Goal: Find specific page/section: Find specific page/section

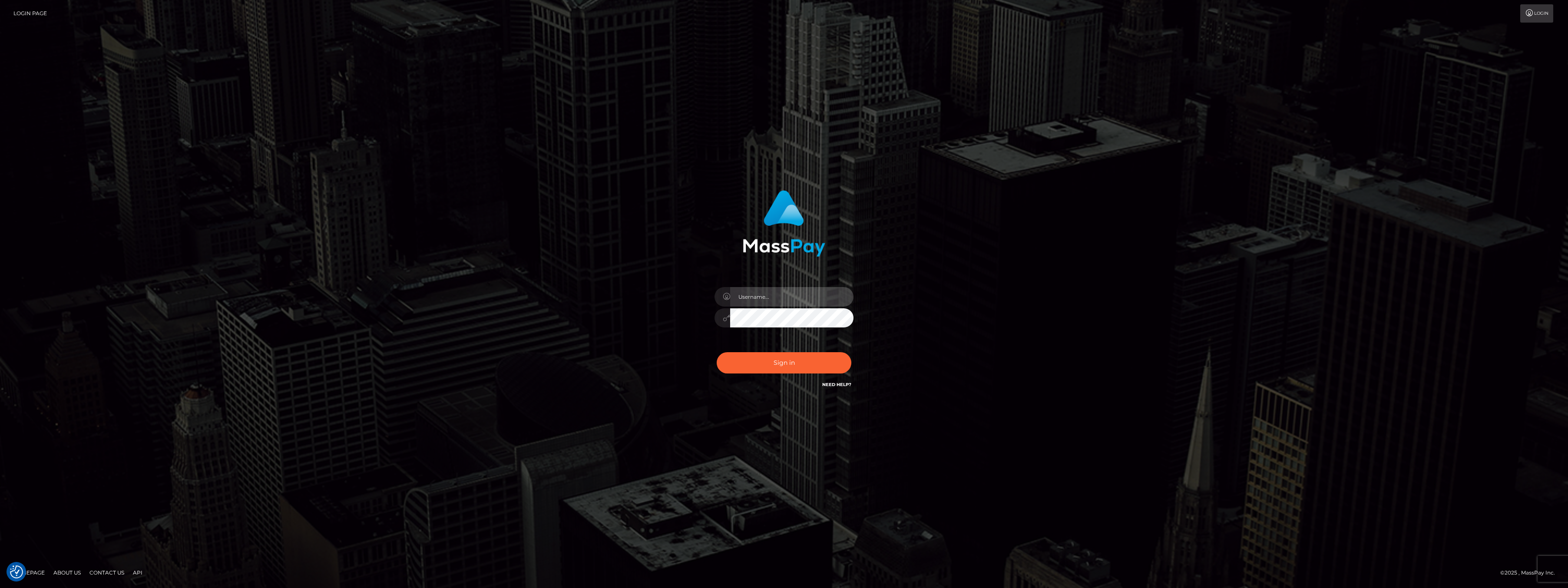
click at [788, 297] on input "text" at bounding box center [792, 297] width 124 height 19
type input "ashbil"
click at [800, 365] on button "Sign in" at bounding box center [783, 363] width 135 height 21
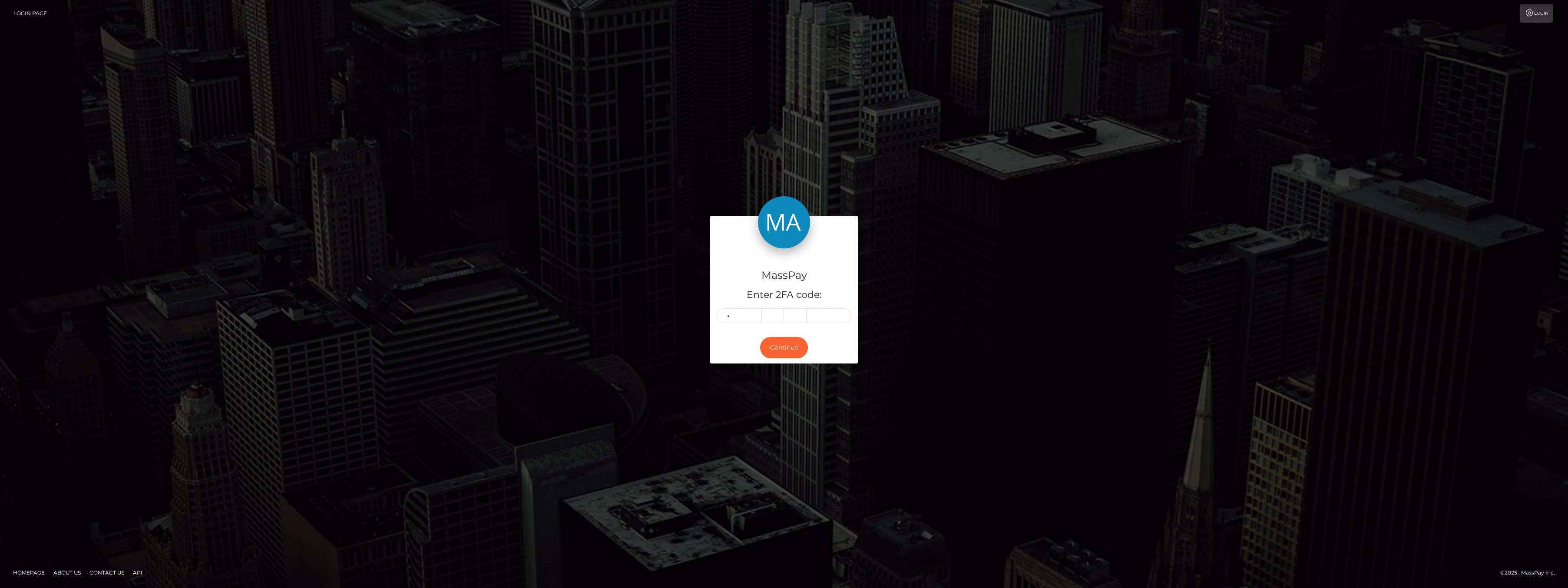
type input "6"
type input "7"
type input "0"
type input "1"
type input "9"
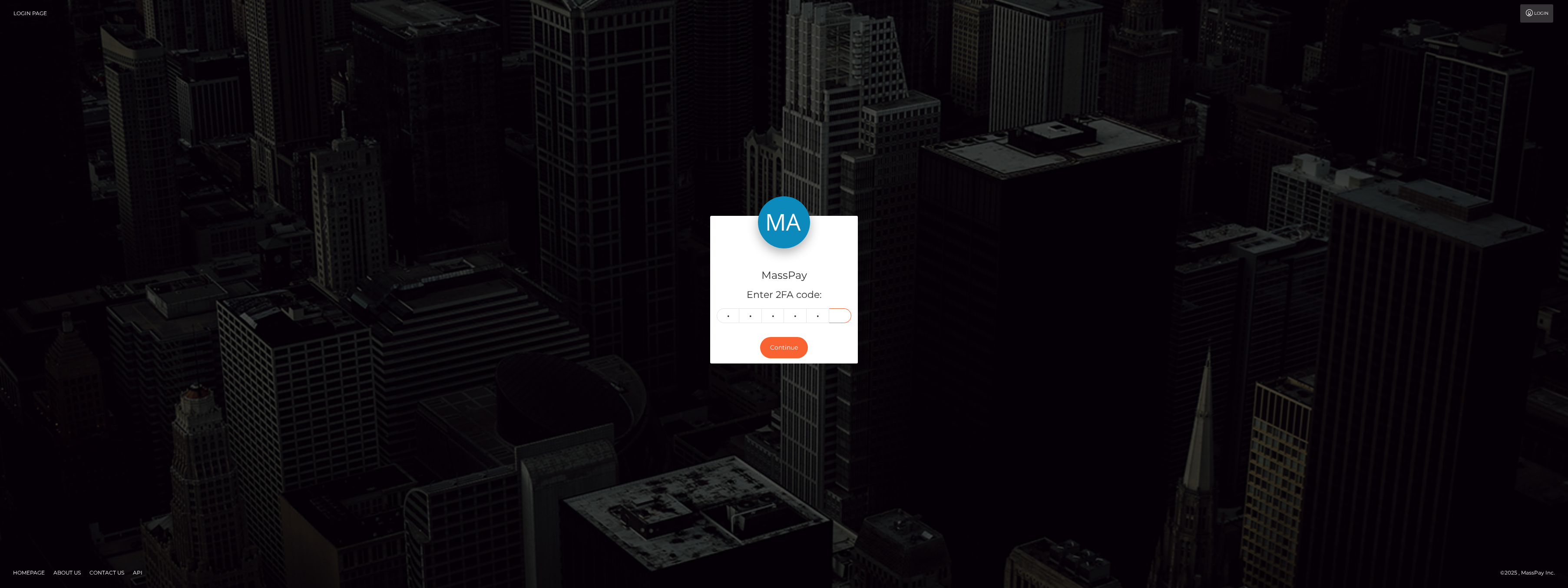
type input "8"
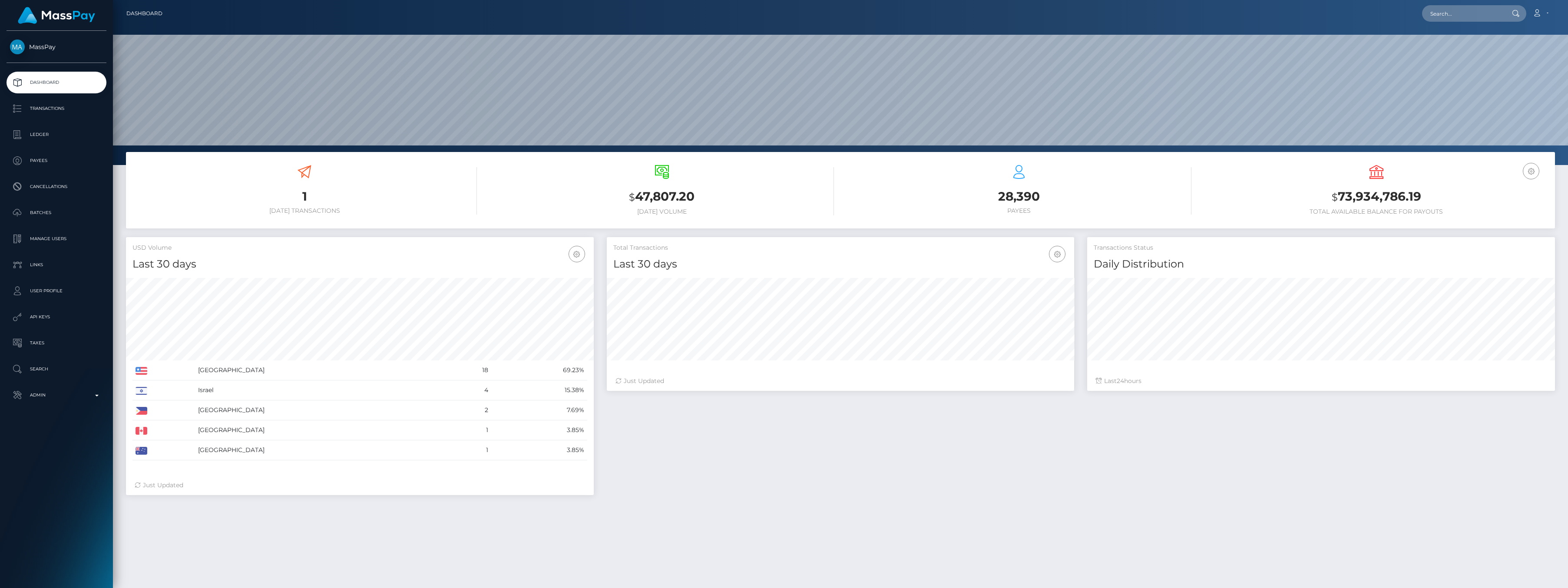
scroll to position [154, 467]
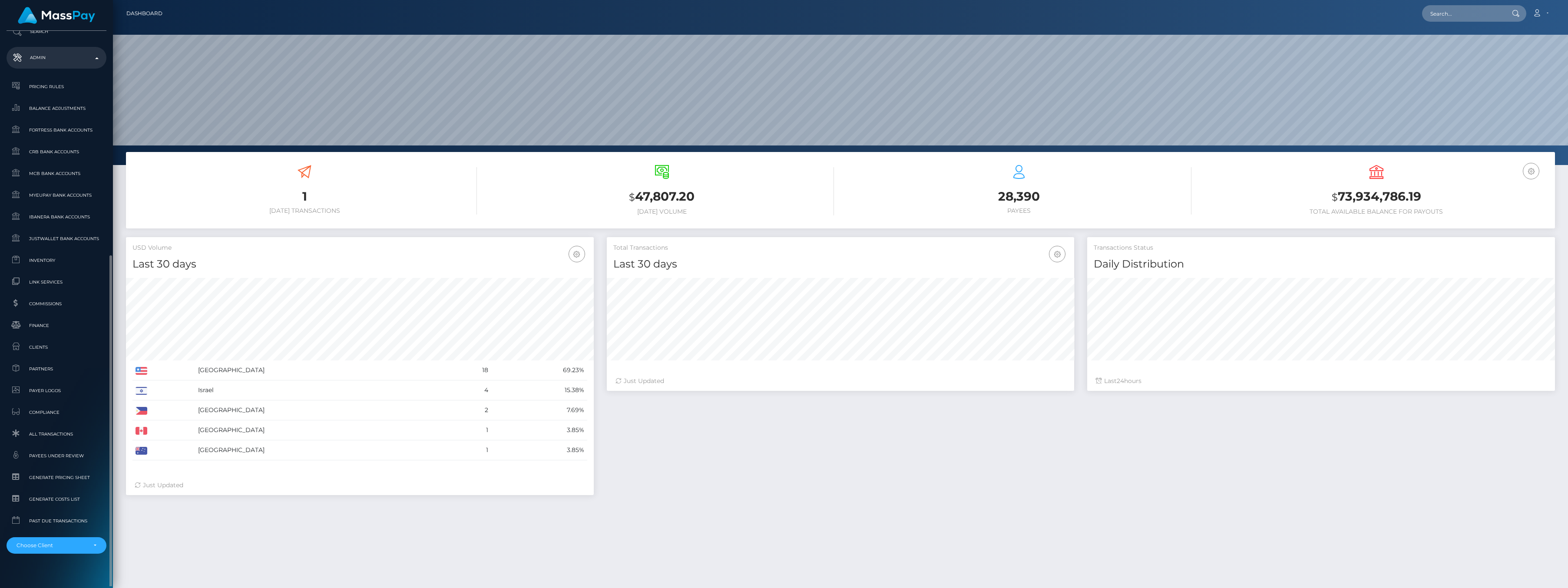
scroll to position [348, 0]
click at [92, 532] on div "Choose Client" at bounding box center [56, 534] width 80 height 7
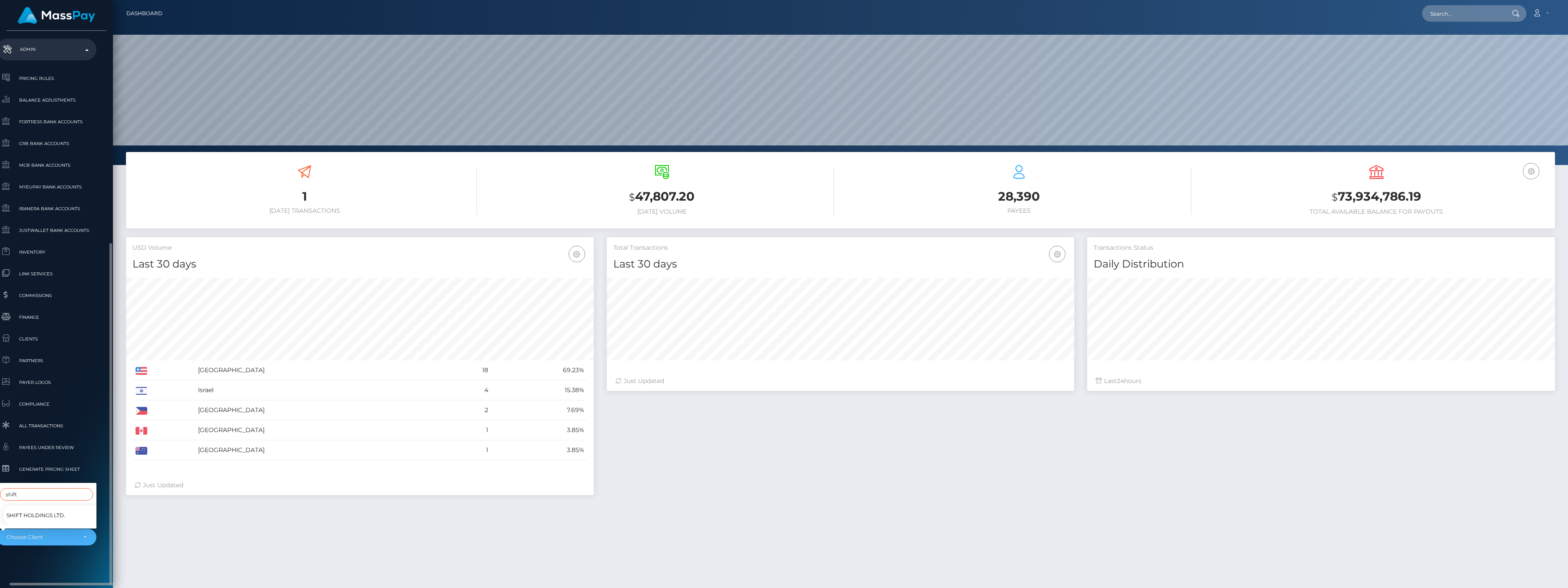
type input "shift"
click at [36, 510] on span "Shift Holdings Ltd." at bounding box center [36, 516] width 58 height 12
select select "81"
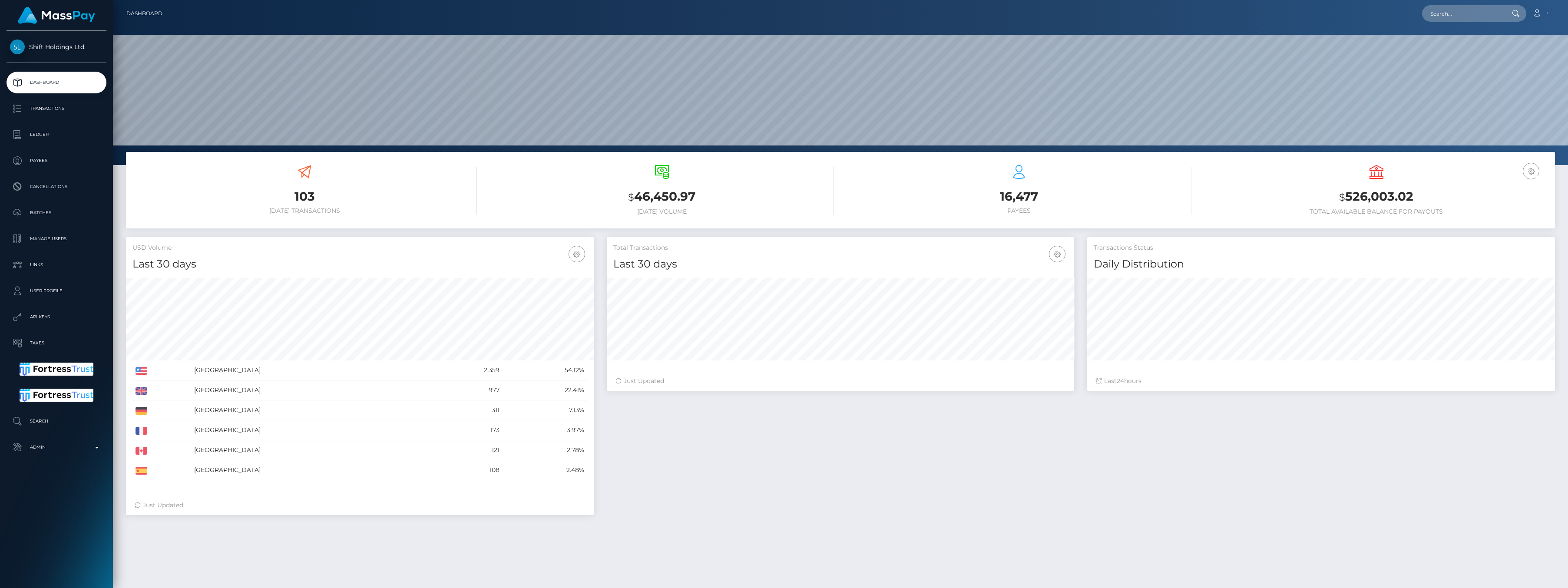
scroll to position [154, 467]
click at [69, 137] on p "Ledger" at bounding box center [56, 135] width 93 height 13
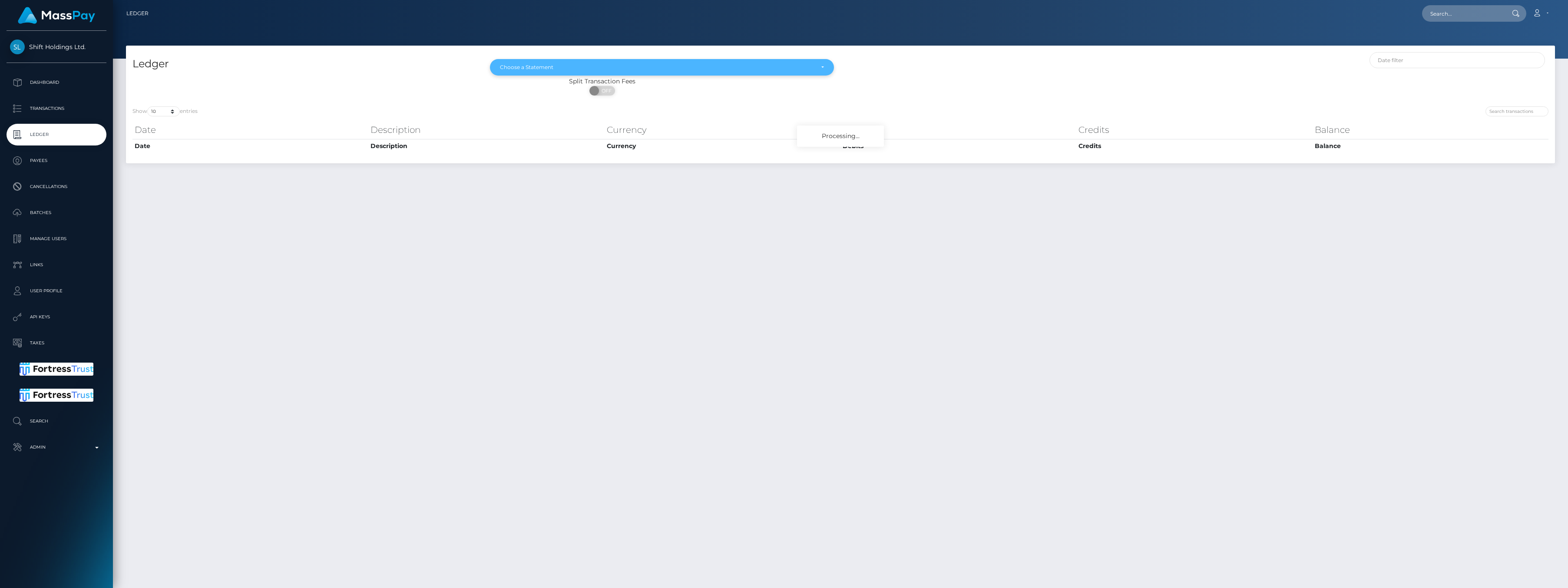
click at [823, 68] on div "Choose a Statement" at bounding box center [662, 67] width 324 height 7
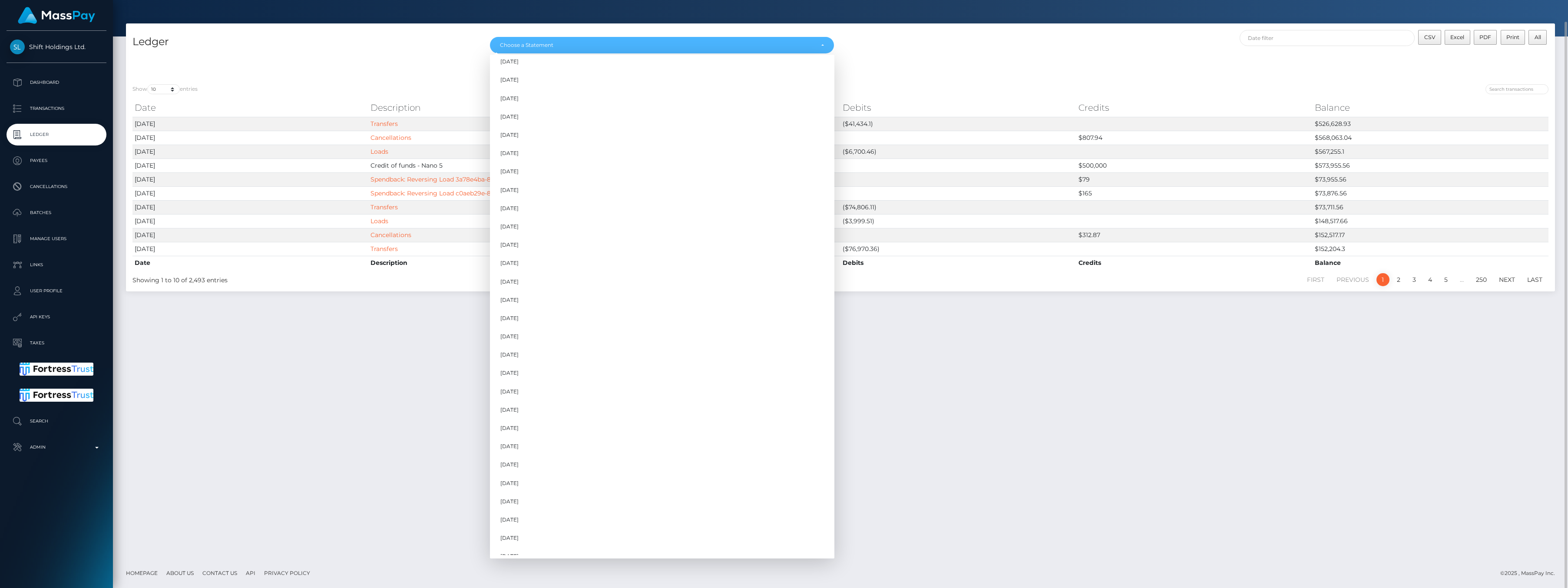
scroll to position [309, 0]
click at [593, 509] on link "Jul 2025" at bounding box center [662, 511] width 345 height 16
select select "Jul 2025"
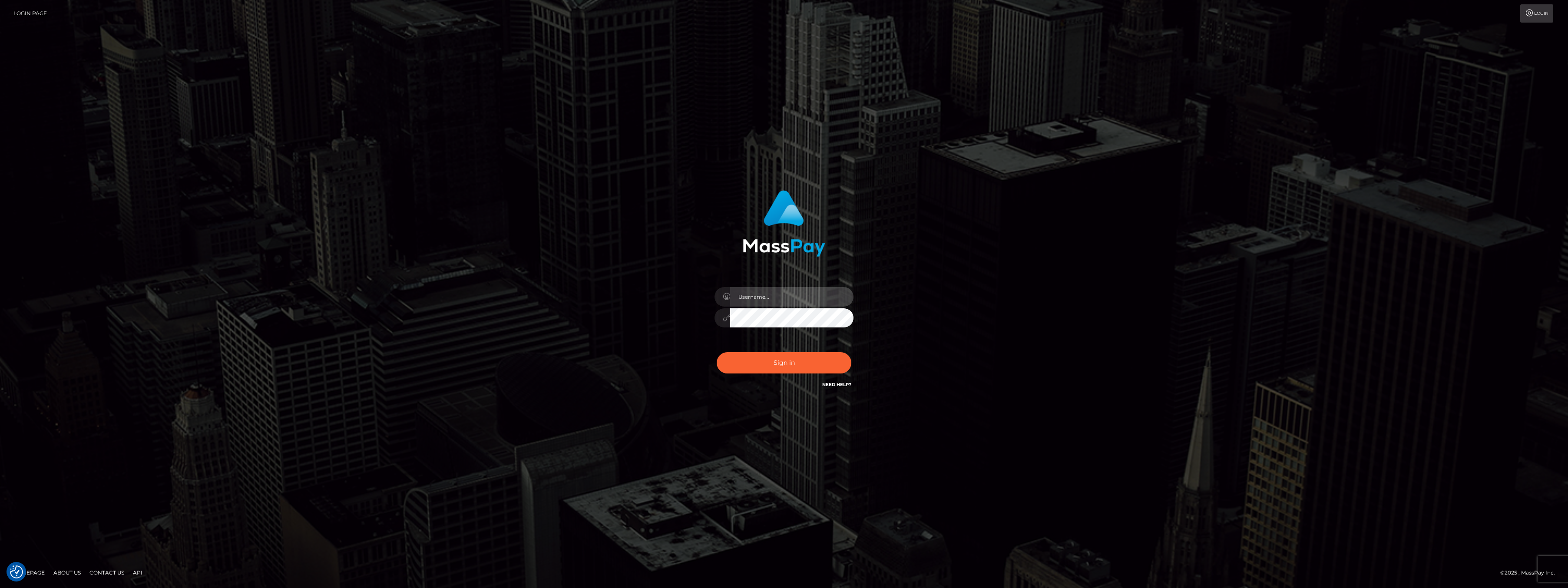
click at [791, 295] on input "text" at bounding box center [792, 297] width 124 height 19
click at [709, 233] on div at bounding box center [784, 220] width 228 height 73
click at [759, 301] on input "text" at bounding box center [792, 297] width 124 height 19
type input "ashbil"
click at [716, 352] on button "Sign in" at bounding box center [783, 363] width 135 height 21
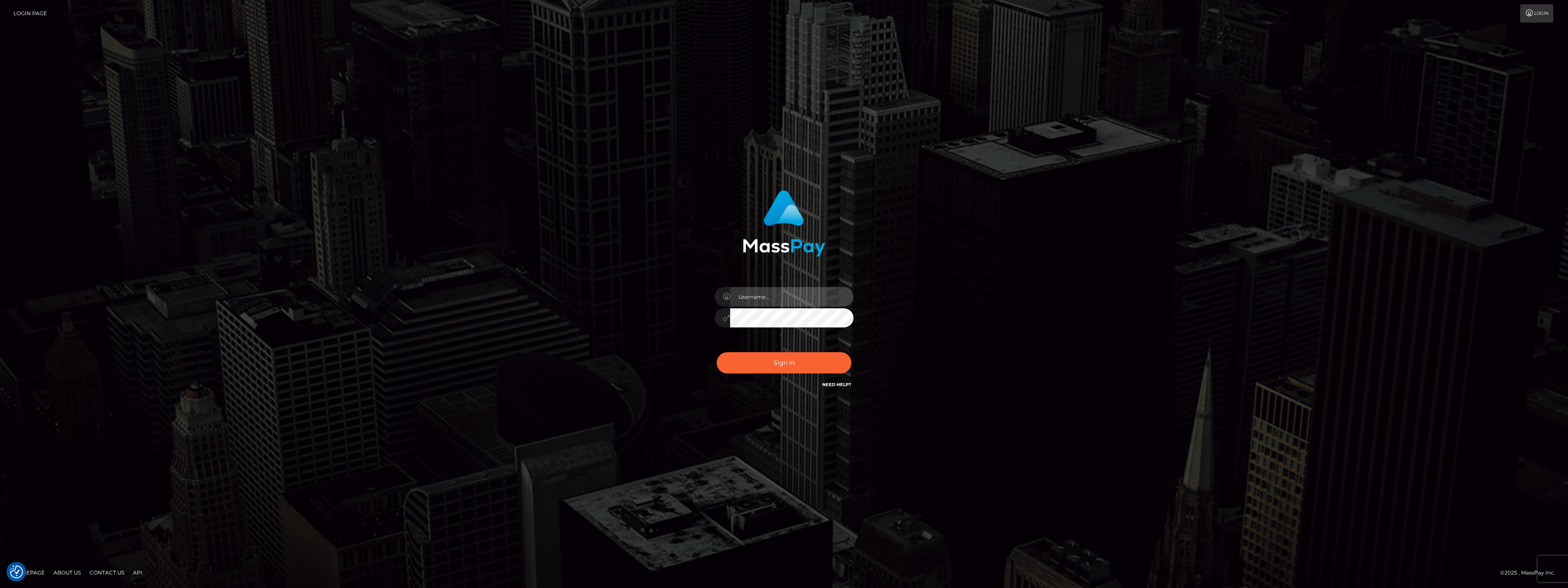
click at [750, 303] on input "text" at bounding box center [792, 297] width 124 height 19
type input "ashbil"
click at [794, 362] on button "Sign in" at bounding box center [783, 363] width 135 height 21
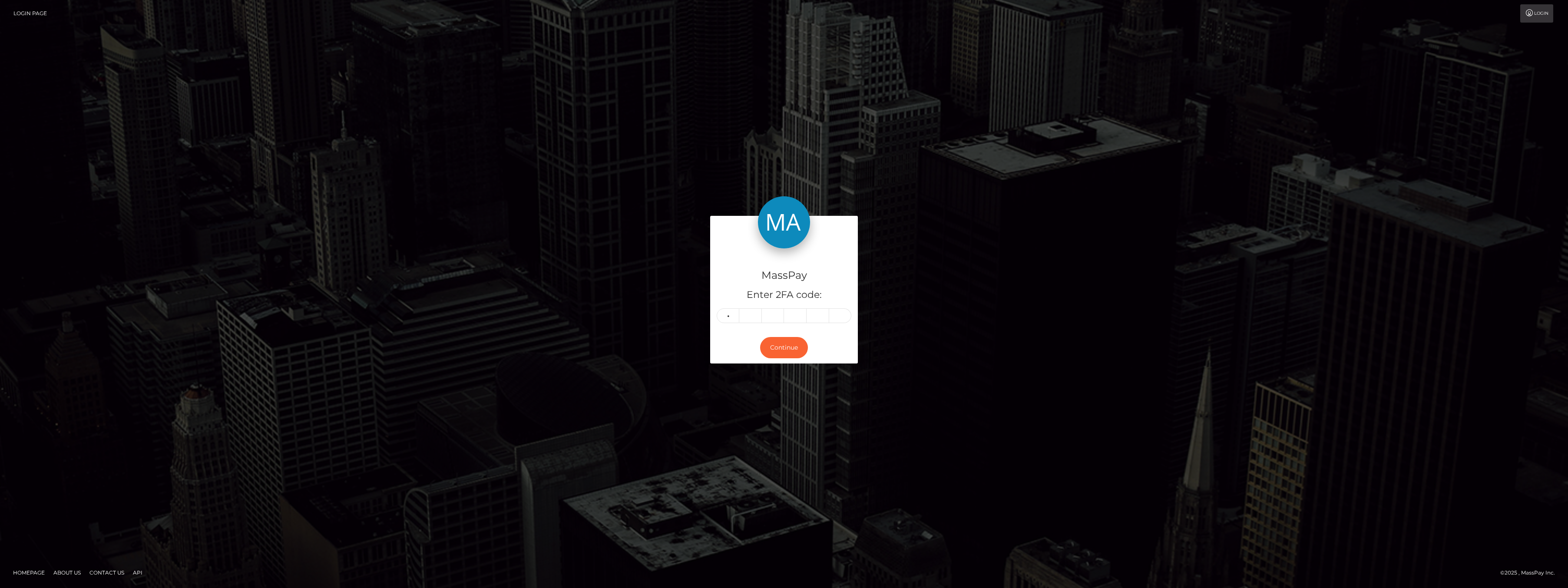
type input "0"
type input "7"
type input "8"
type input "2"
type input "7"
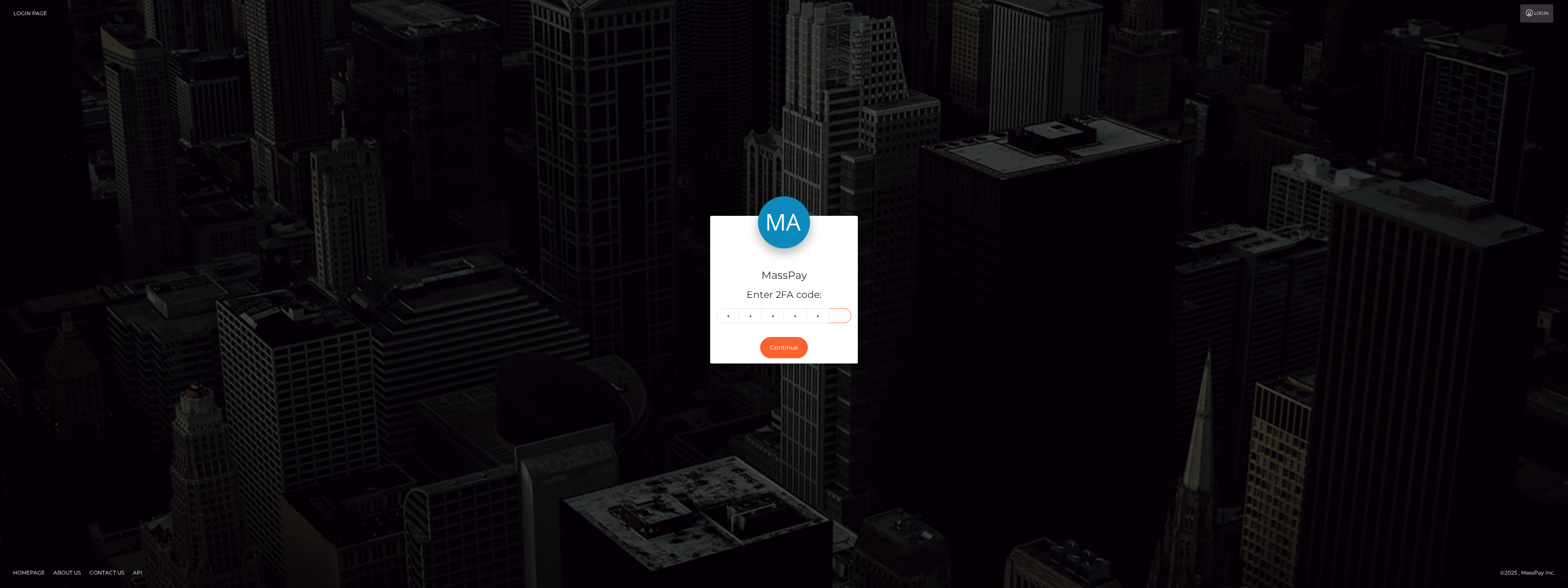
type input "1"
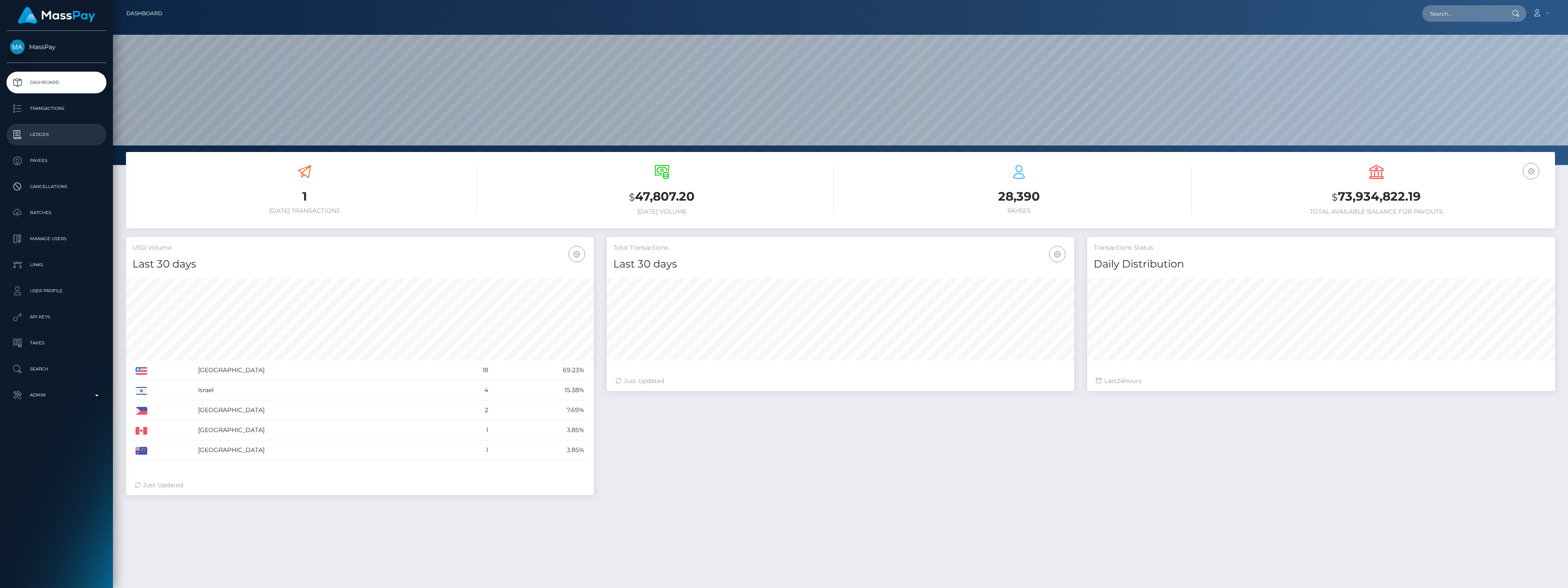
scroll to position [154, 467]
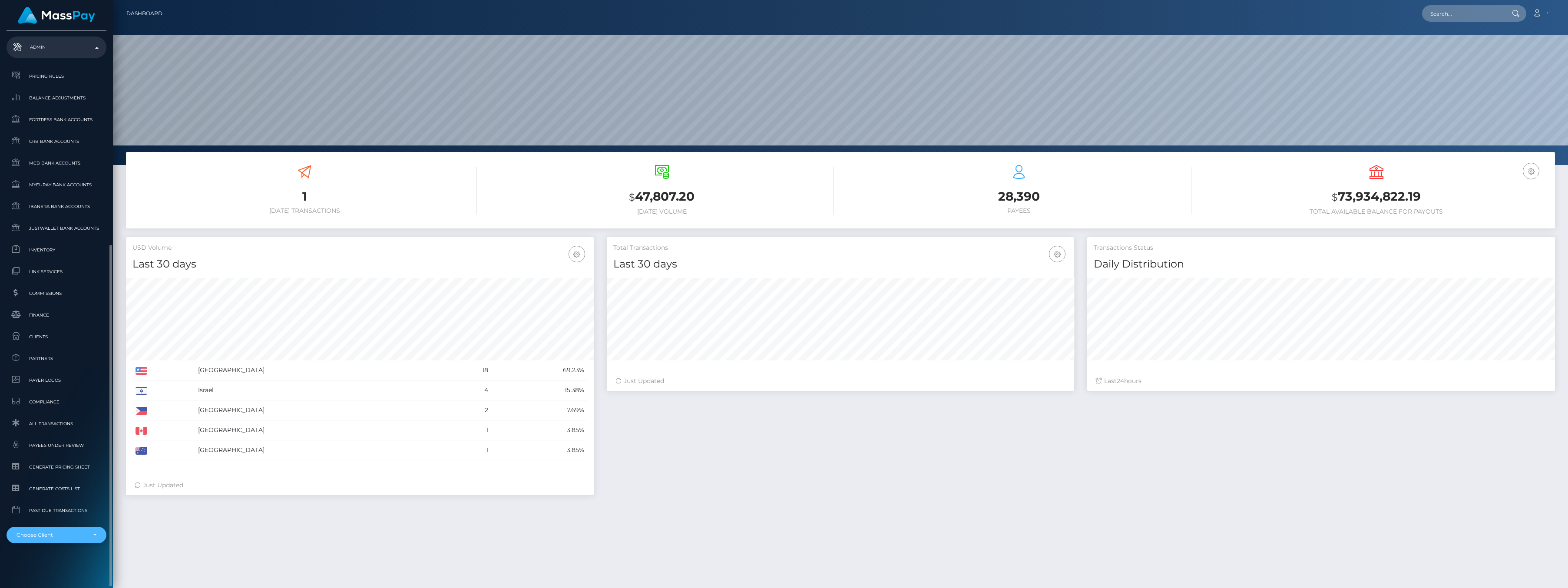
click at [89, 527] on div "Choose Client" at bounding box center [57, 535] width 100 height 16
type input "shif"
click at [42, 508] on span "Shift Holdings Ltd." at bounding box center [36, 513] width 58 height 12
select select "81"
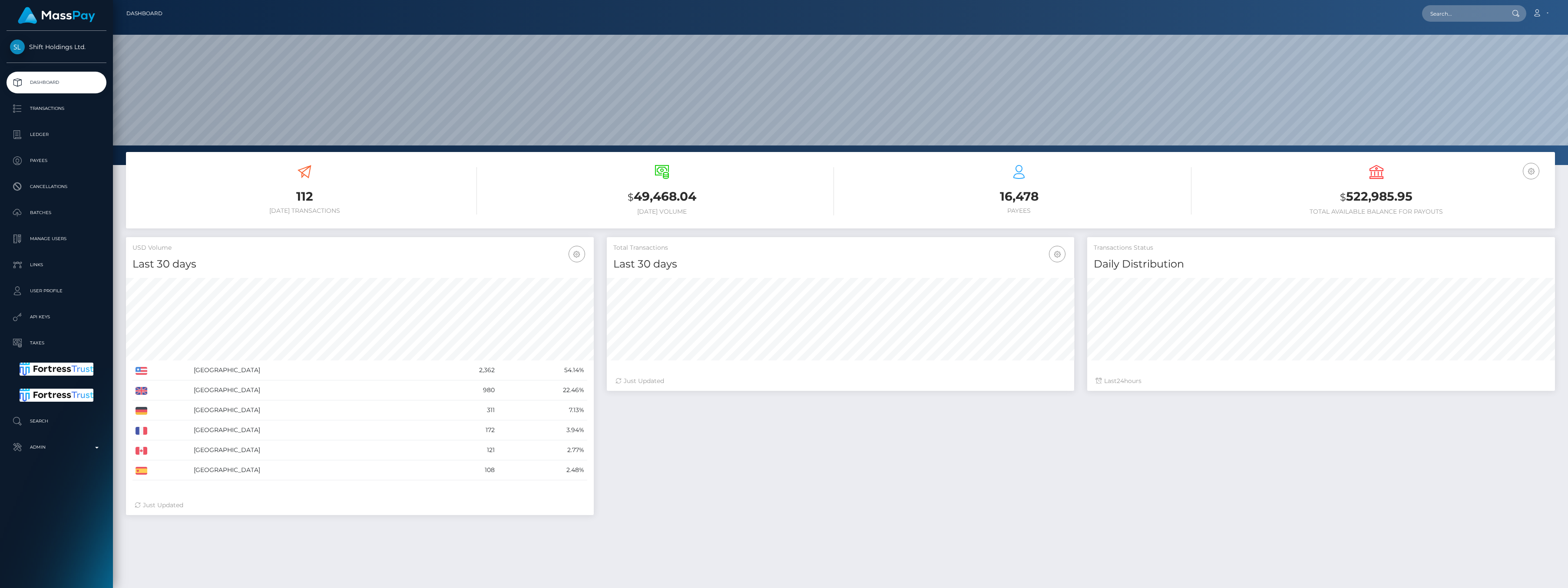
scroll to position [154, 467]
